Goal: Find specific fact: Find specific fact

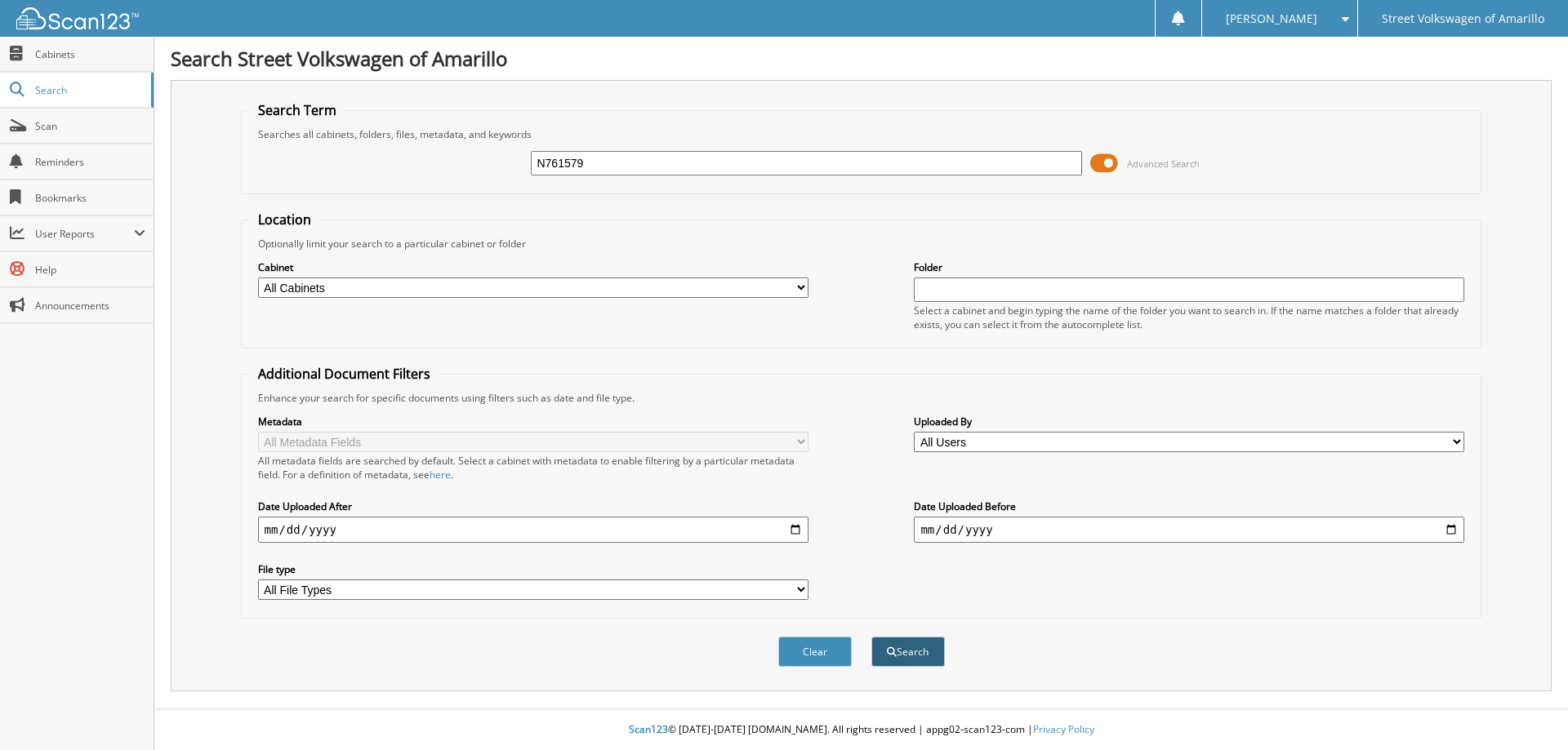
type input "N761579"
click at [914, 652] on button "Search" at bounding box center [908, 651] width 74 height 30
type input "N761579"
click at [908, 652] on button "Search" at bounding box center [908, 651] width 74 height 30
